Goal: Obtain resource: Download file/media

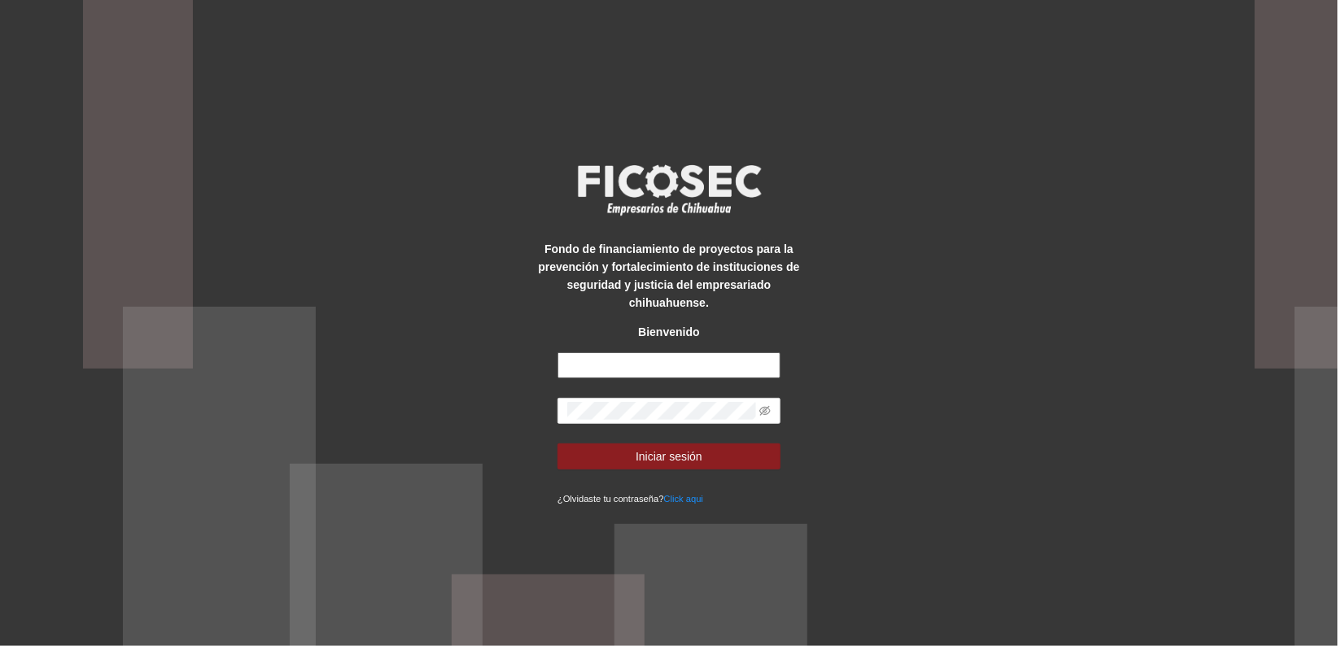
type input "**********"
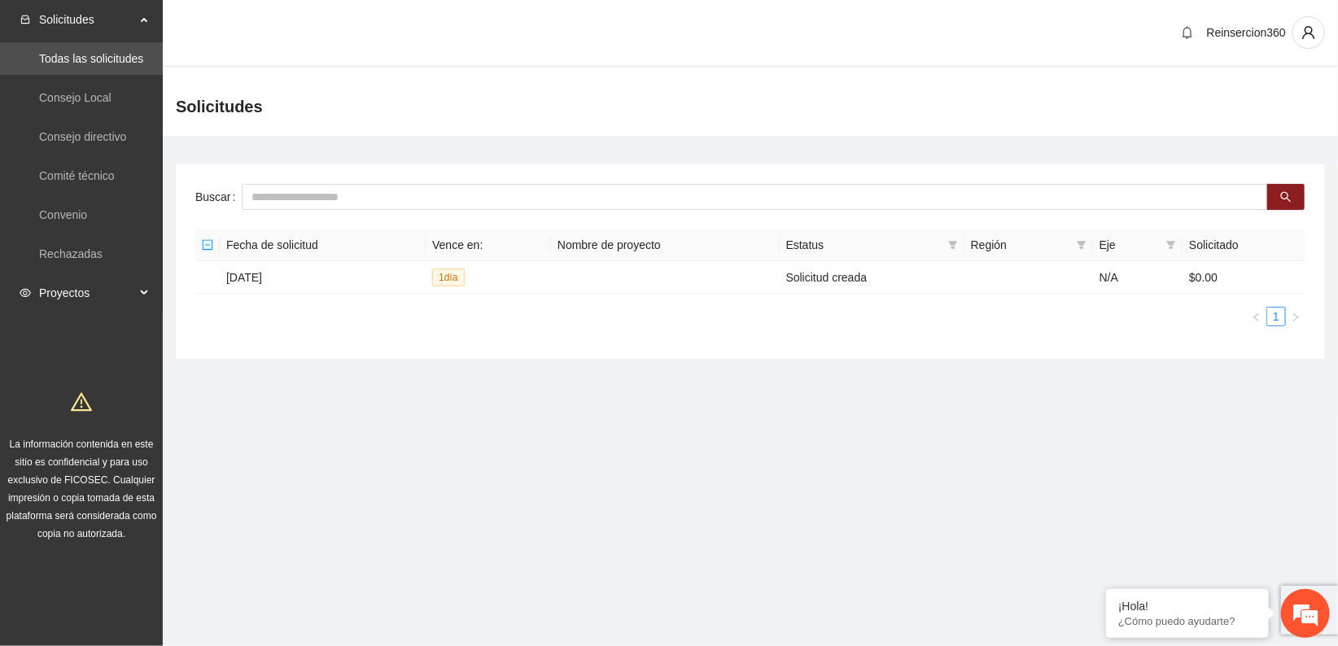
click at [103, 295] on span "Proyectos" at bounding box center [87, 293] width 96 height 33
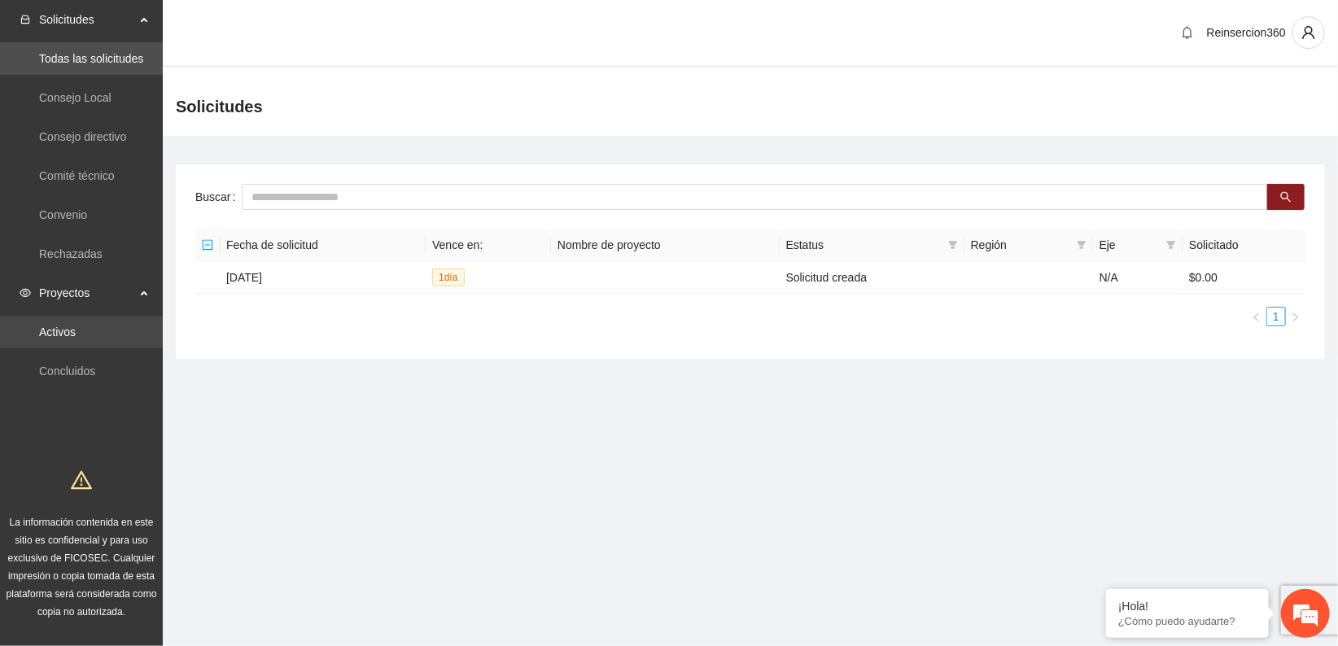
click at [76, 333] on link "Activos" at bounding box center [57, 332] width 37 height 13
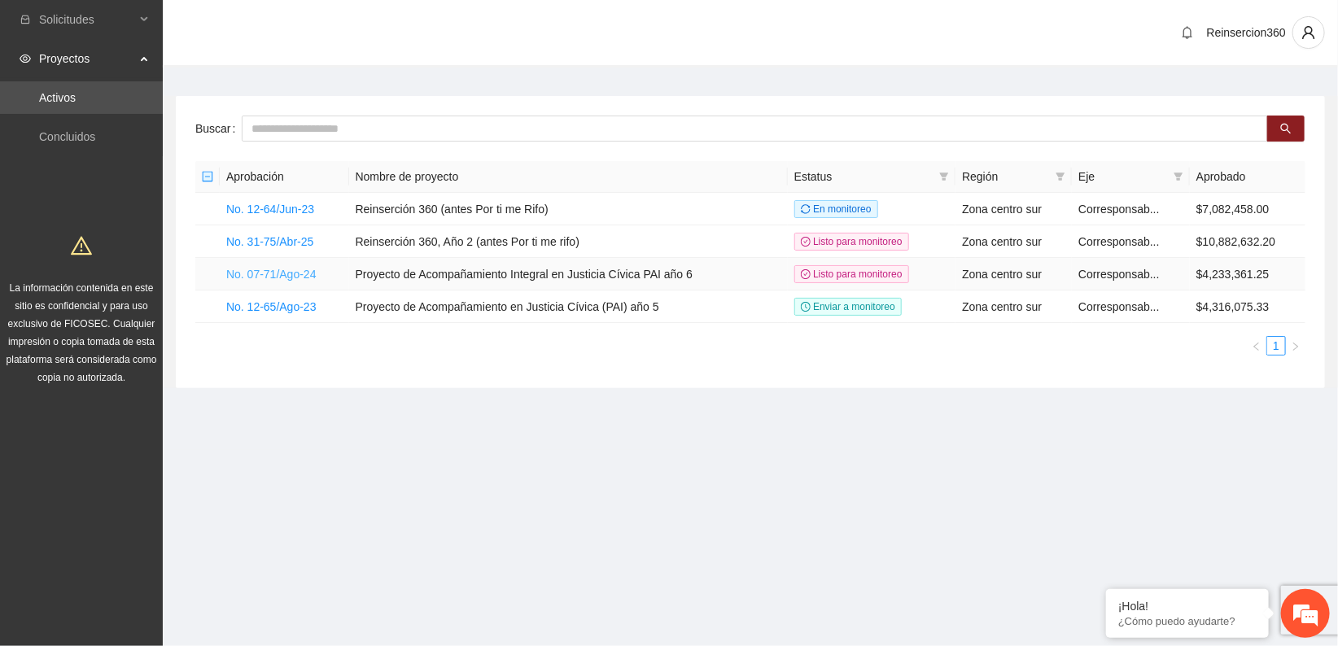
click at [296, 270] on link "No. 07-71/Ago-24" at bounding box center [271, 274] width 90 height 13
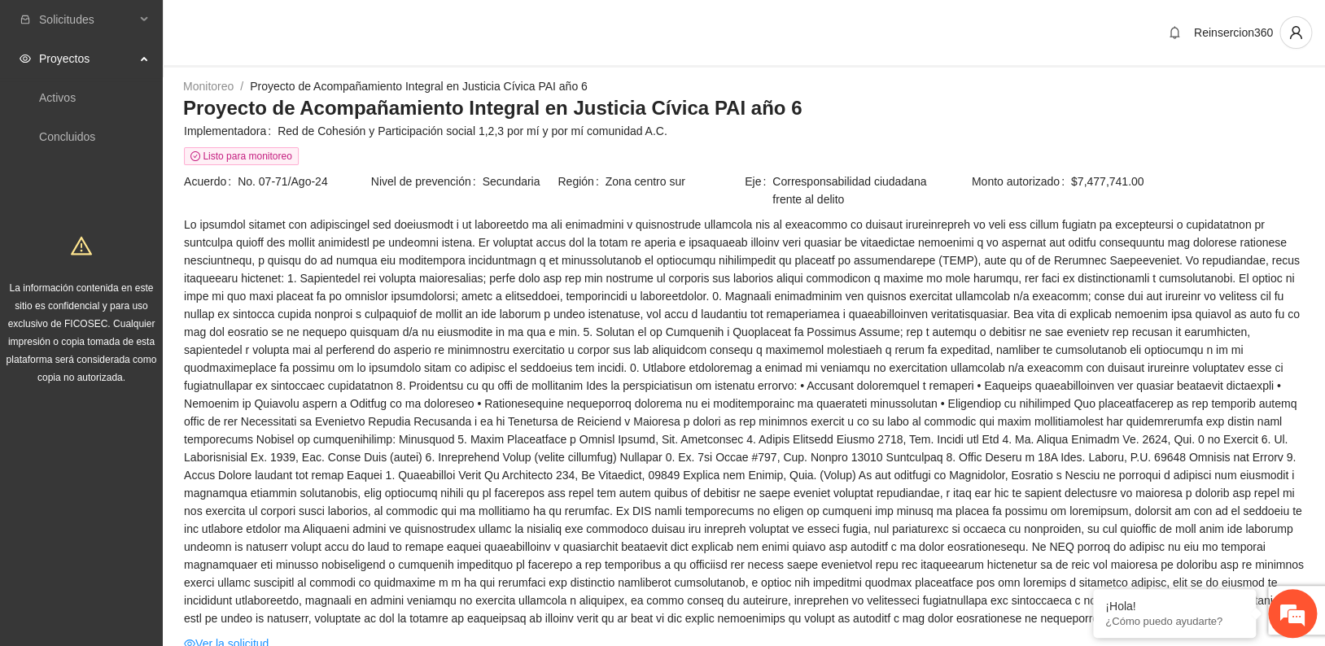
click at [296, 270] on span at bounding box center [744, 422] width 1120 height 412
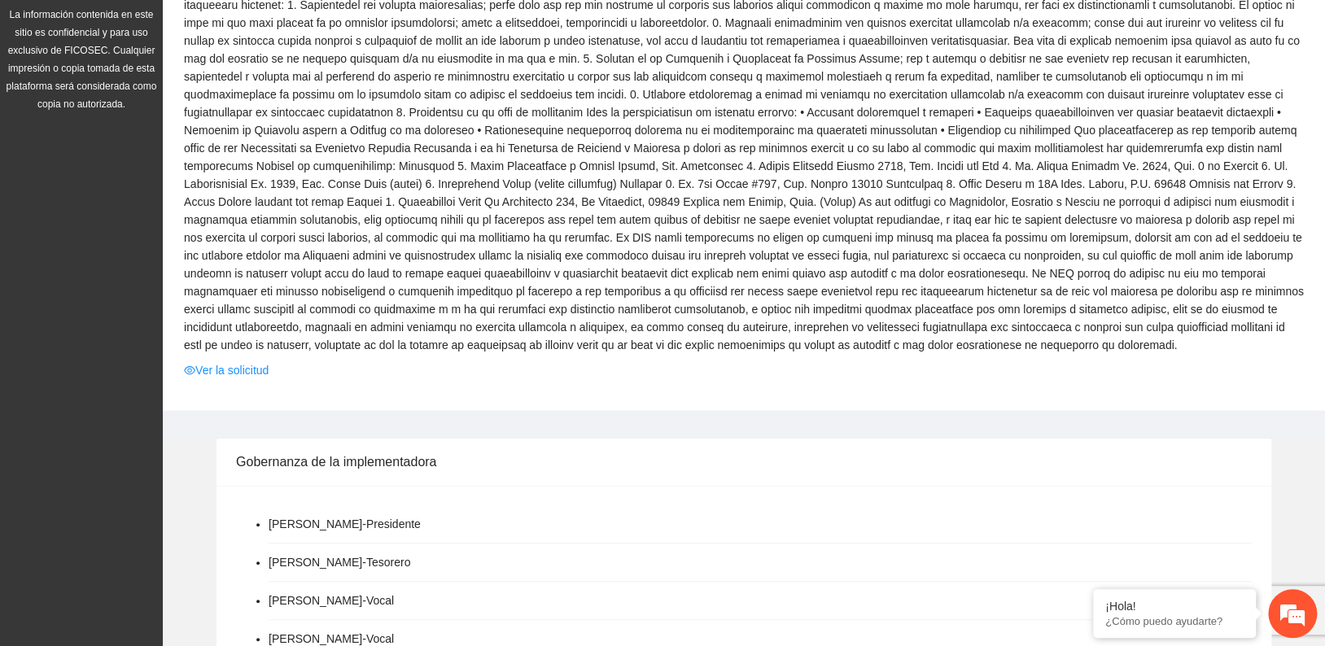
scroll to position [271, 0]
click at [220, 368] on link "Ver la solicitud" at bounding box center [226, 373] width 85 height 18
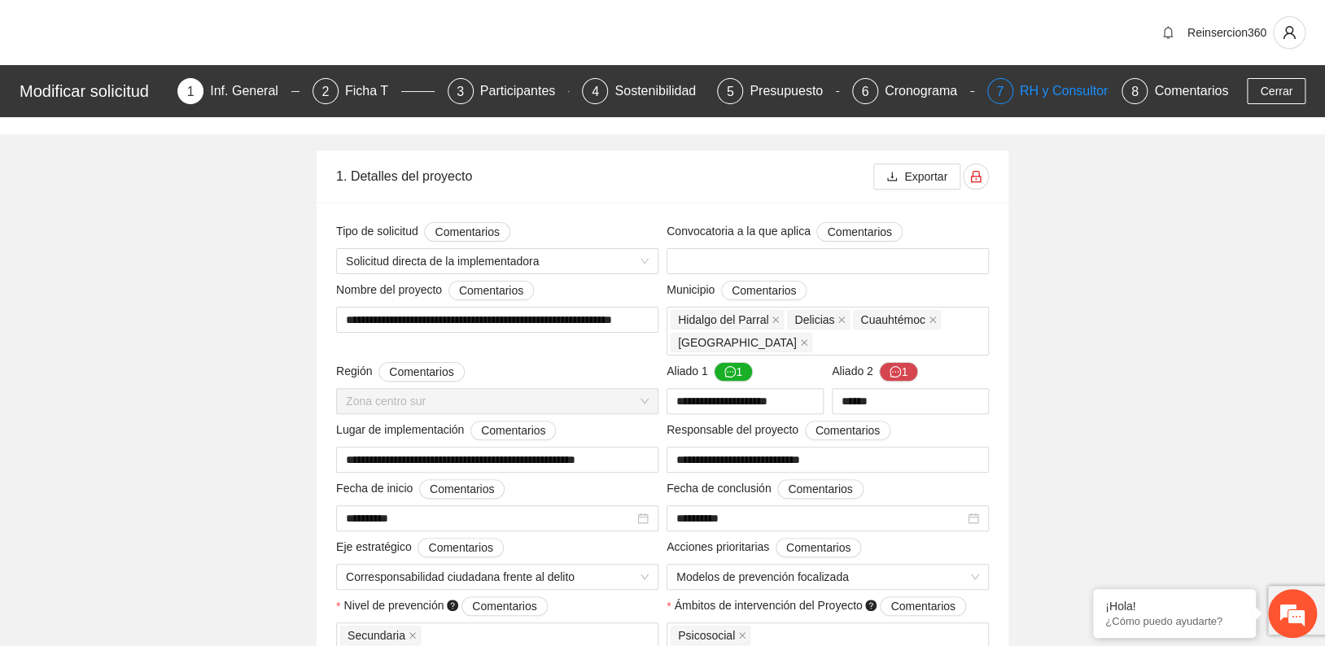
click at [1029, 88] on div "RH y Consultores" at bounding box center [1077, 91] width 115 height 26
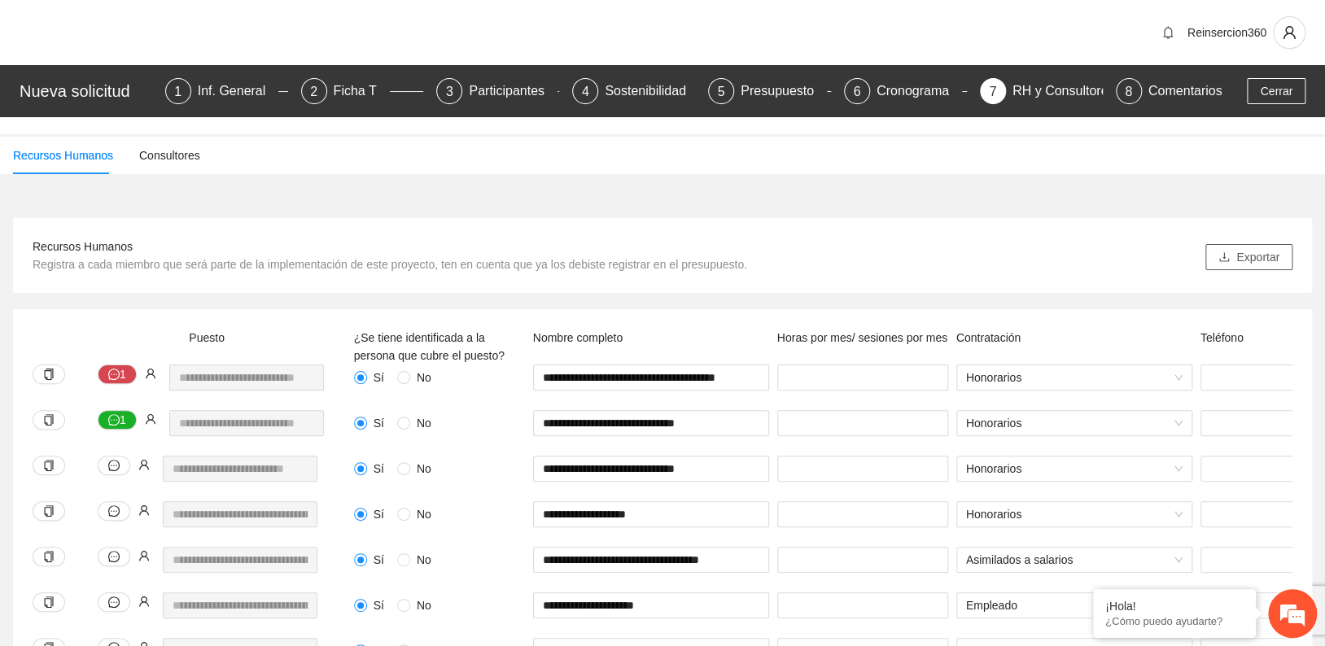
click at [1249, 249] on span "Exportar" at bounding box center [1257, 257] width 43 height 18
